Goal: Task Accomplishment & Management: Use online tool/utility

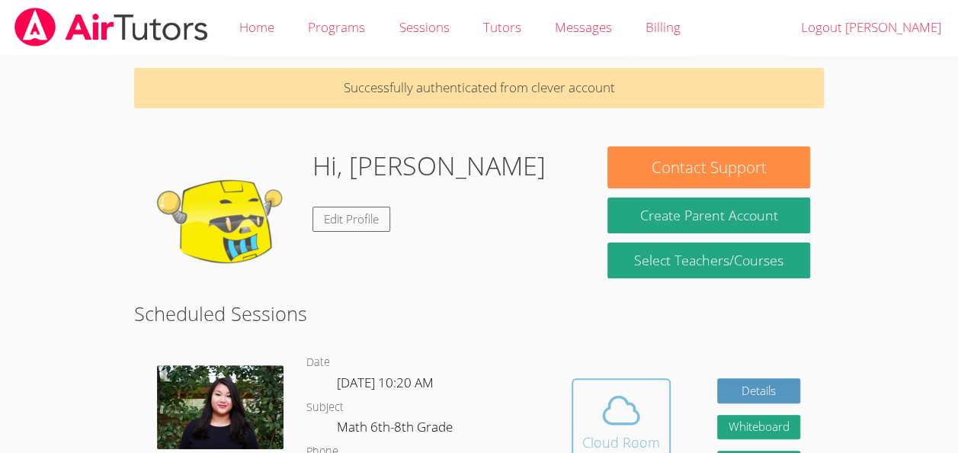
click at [639, 408] on icon at bounding box center [621, 410] width 43 height 43
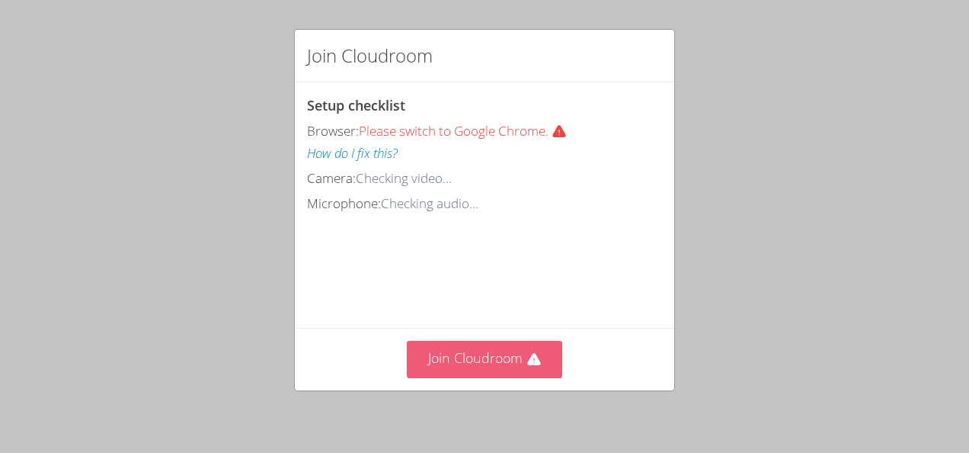
click at [479, 365] on button "Join Cloudroom" at bounding box center [485, 359] width 156 height 37
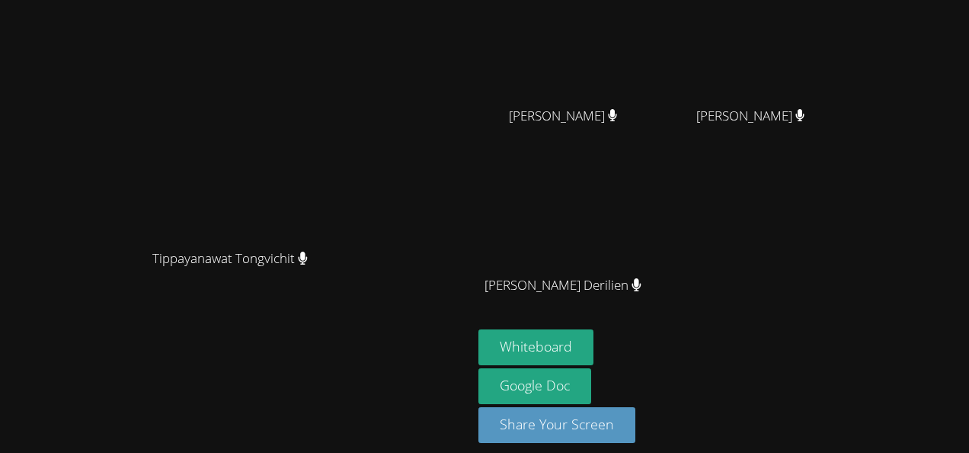
scroll to position [187, 0]
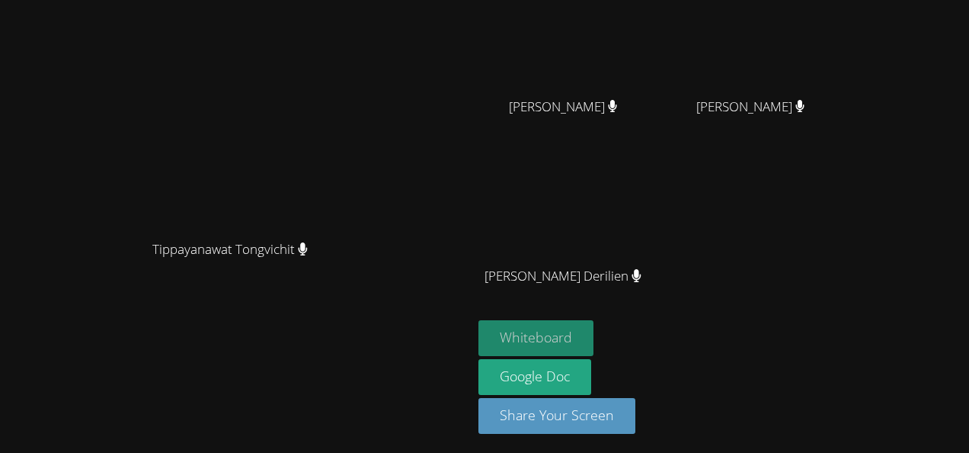
click at [594, 325] on button "Whiteboard" at bounding box center [536, 338] width 115 height 36
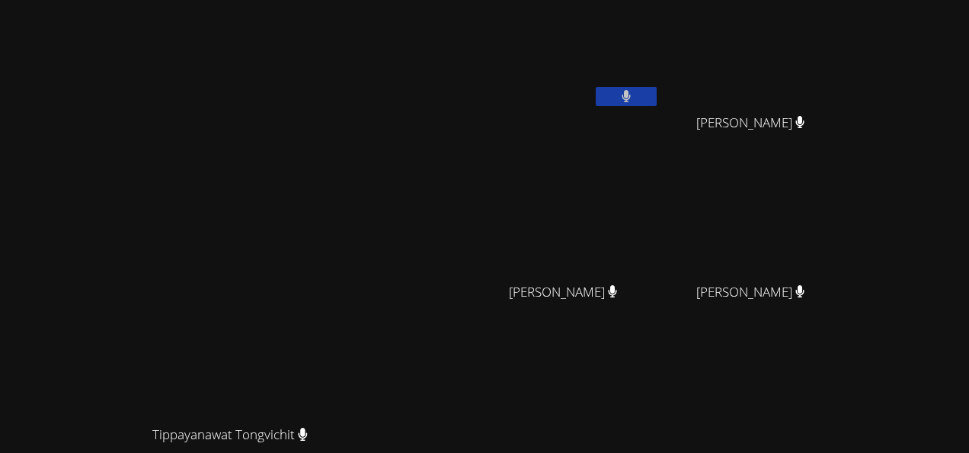
scroll to position [3, 0]
click at [660, 69] on video at bounding box center [569, 54] width 181 height 102
click at [660, 34] on video at bounding box center [569, 54] width 181 height 102
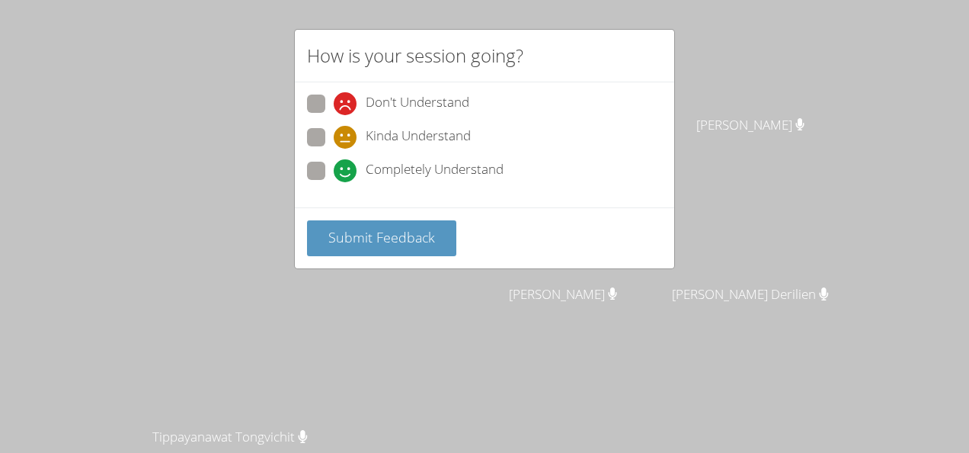
click at [325, 174] on label "Completely Understand" at bounding box center [405, 172] width 197 height 21
click at [334, 174] on input "Completely Understand" at bounding box center [340, 168] width 13 height 13
radio input "true"
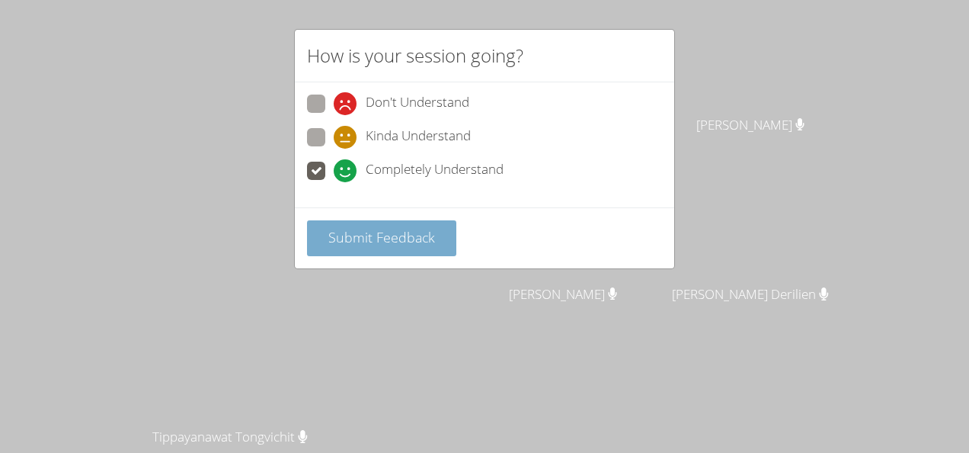
click at [381, 235] on span "Submit Feedback" at bounding box center [381, 237] width 107 height 18
